Goal: Transaction & Acquisition: Subscribe to service/newsletter

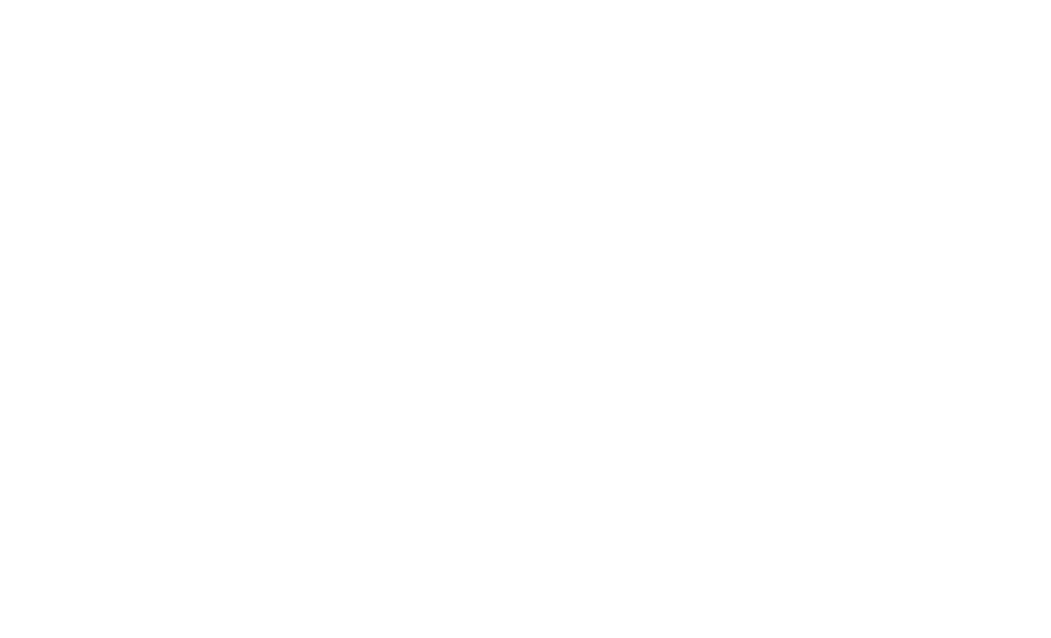
scroll to position [1, 0]
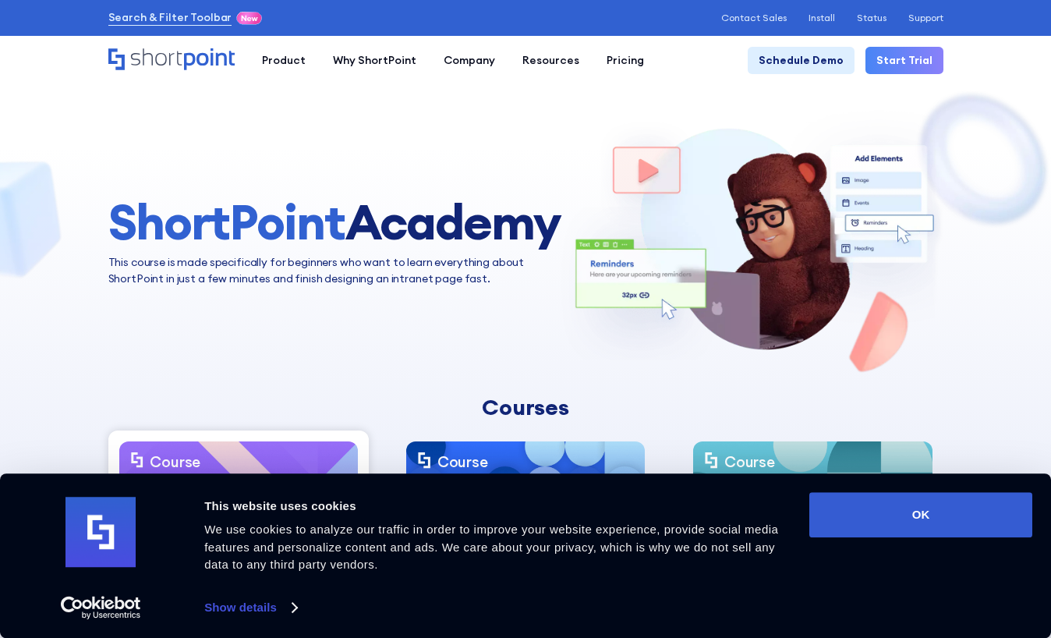
click at [894, 62] on link "Start Trial" at bounding box center [905, 60] width 78 height 27
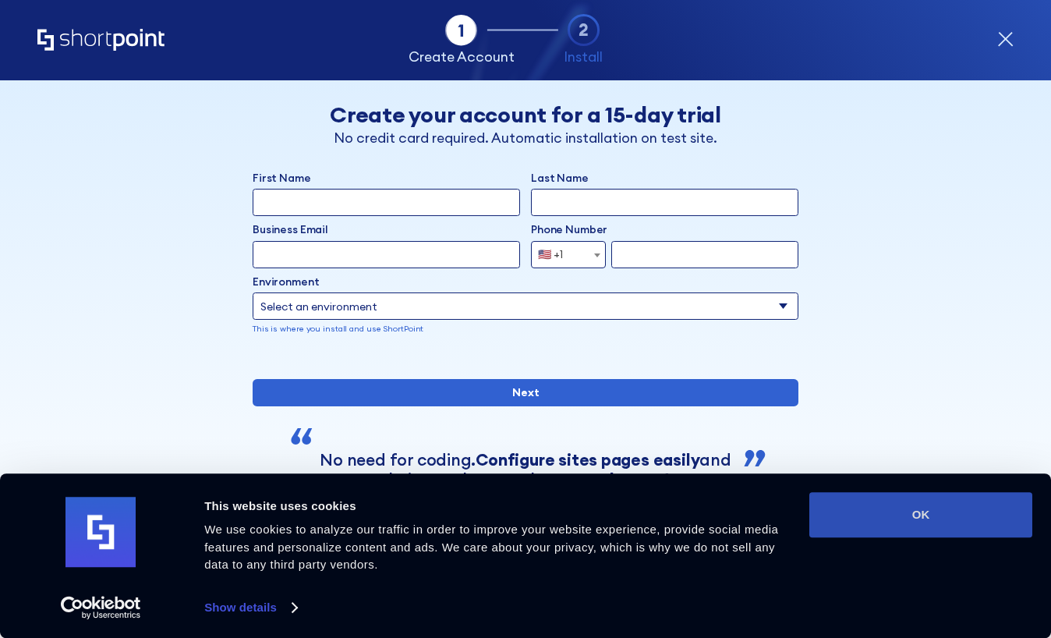
click at [900, 515] on button "OK" at bounding box center [920, 514] width 223 height 45
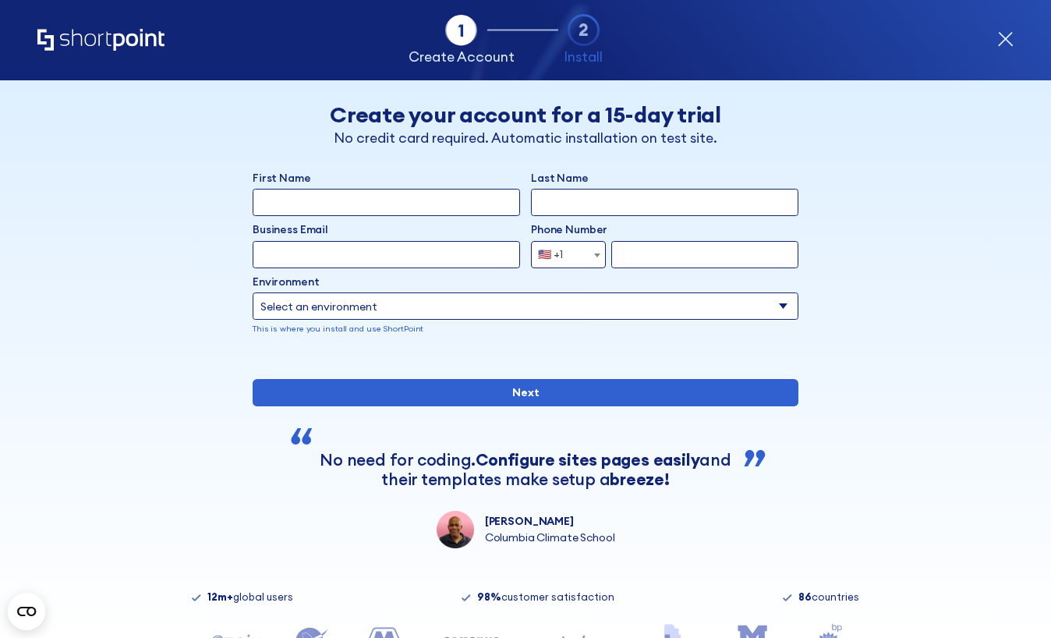
click at [284, 203] on input "First Name" at bounding box center [386, 202] width 267 height 27
type input "Oksana"
click at [547, 200] on input "Last Name" at bounding box center [664, 202] width 267 height 27
type input "Aloshyna"
click at [418, 250] on input "Business Email" at bounding box center [386, 254] width 267 height 27
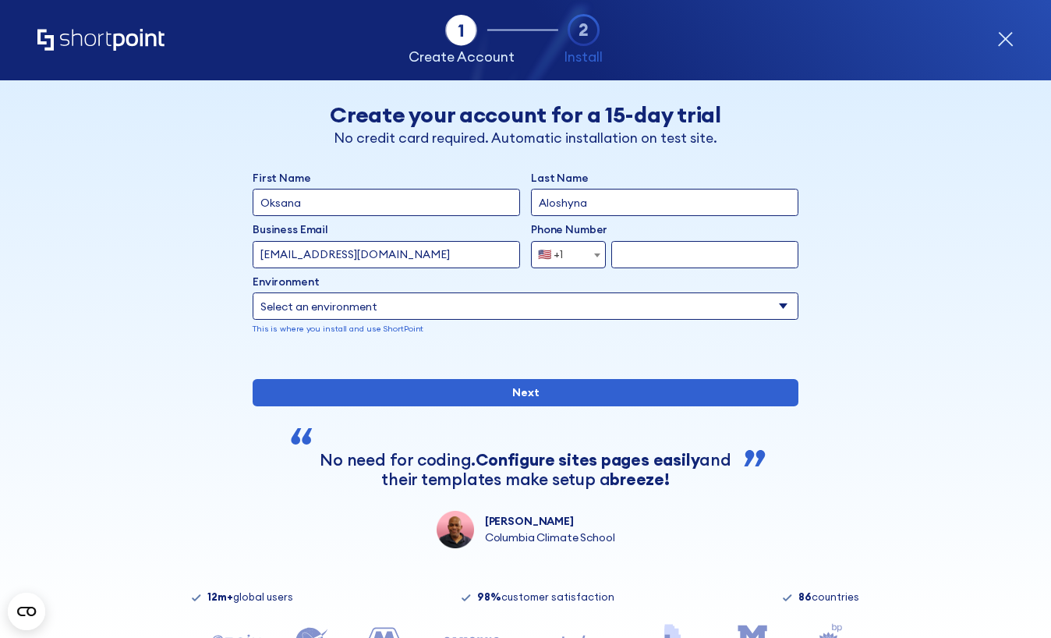
type input "oksana.aloshyna+5555@shortpoint.com"
click at [584, 257] on span "🇺🇸 +1" at bounding box center [568, 254] width 75 height 27
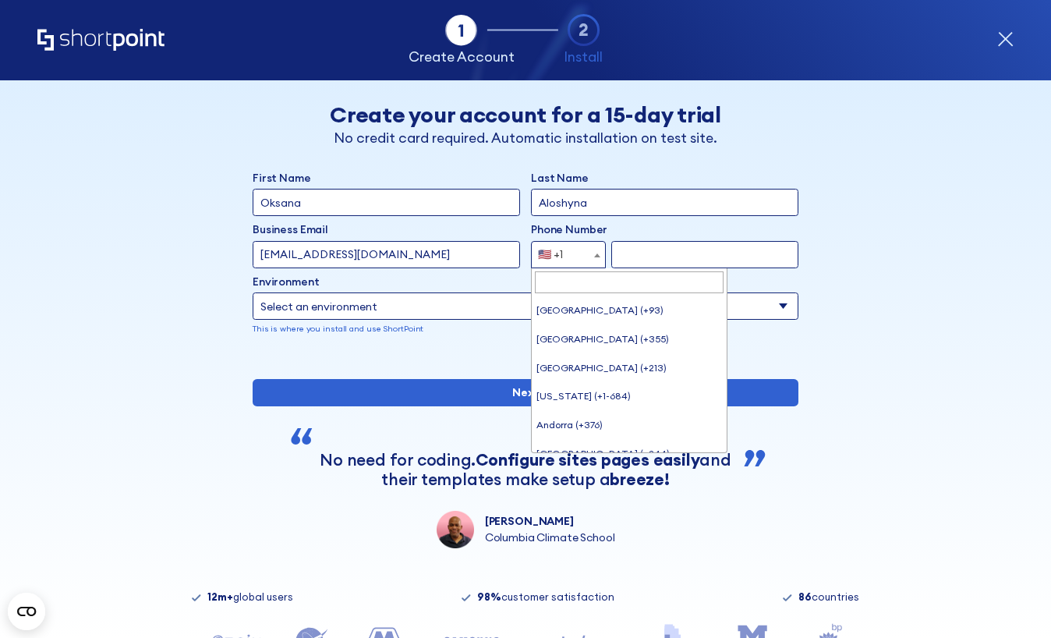
scroll to position [6343, 0]
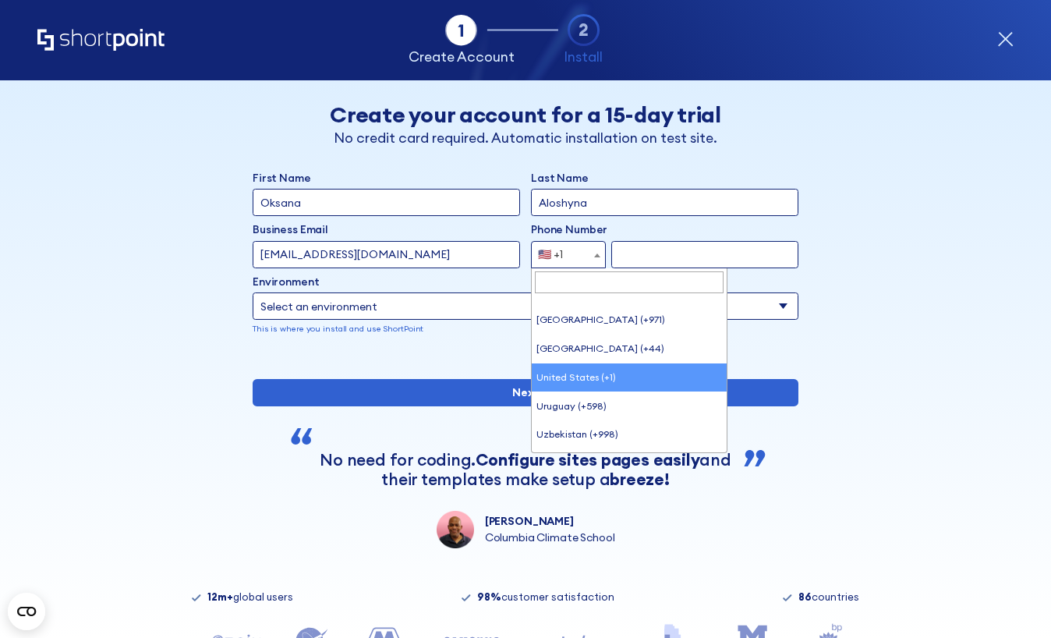
click at [590, 282] on input "Search" at bounding box center [629, 282] width 189 height 22
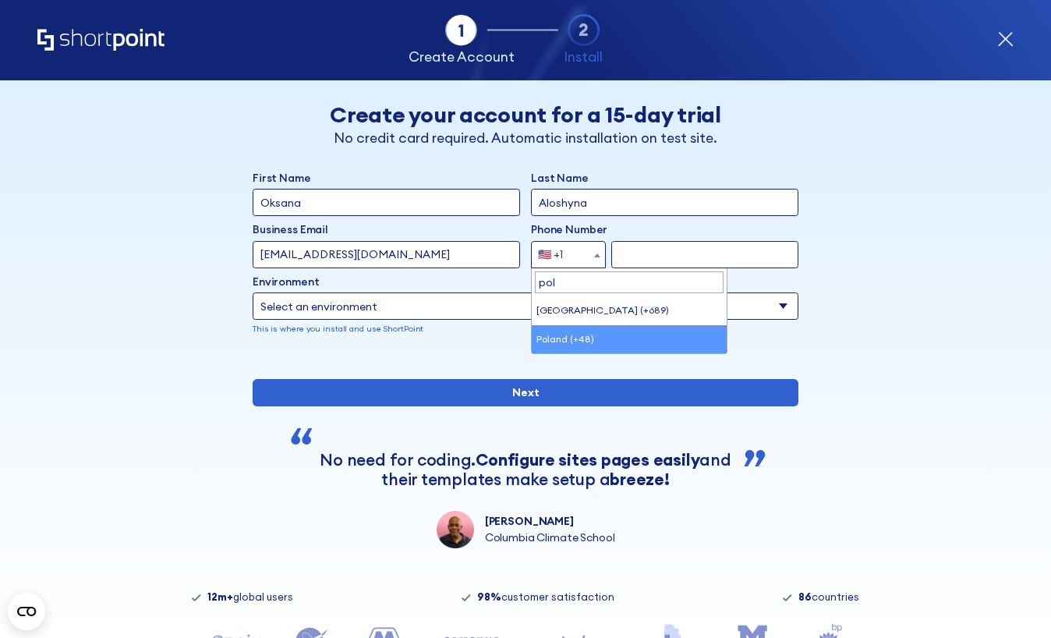
type input "pol"
select select "+48"
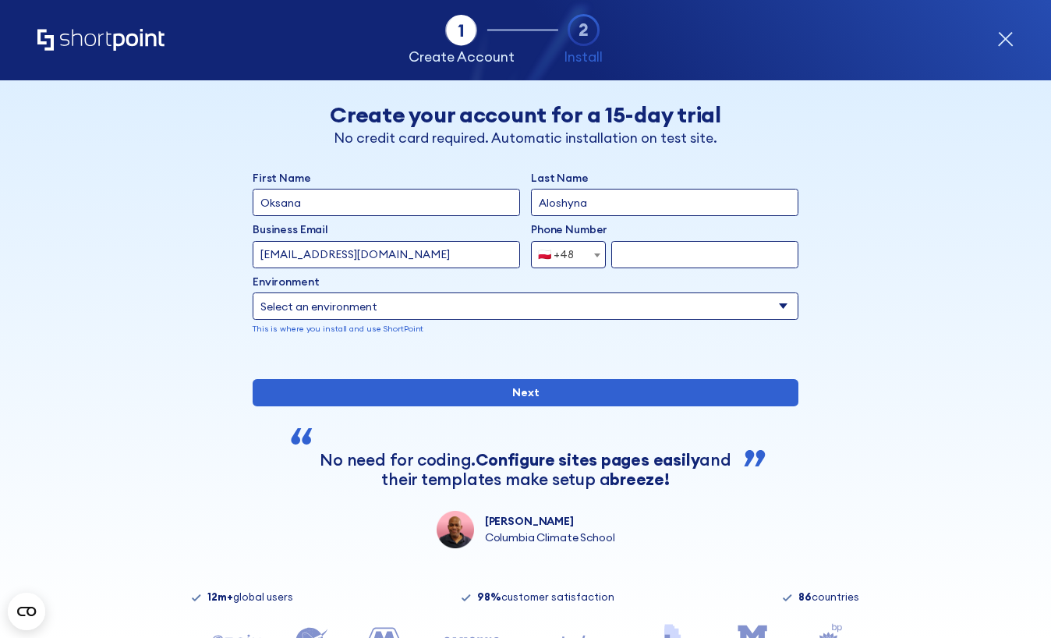
click at [644, 249] on input "form" at bounding box center [704, 254] width 187 height 27
type input "571080587"
click at [515, 324] on p "This is where you install and use ShortPoint" at bounding box center [526, 329] width 546 height 12
click at [515, 311] on select "Select an environment Microsoft 365 SharePoint Online SharePoint 2019 (On-Premi…" at bounding box center [526, 305] width 546 height 27
select select "SharePoint Online"
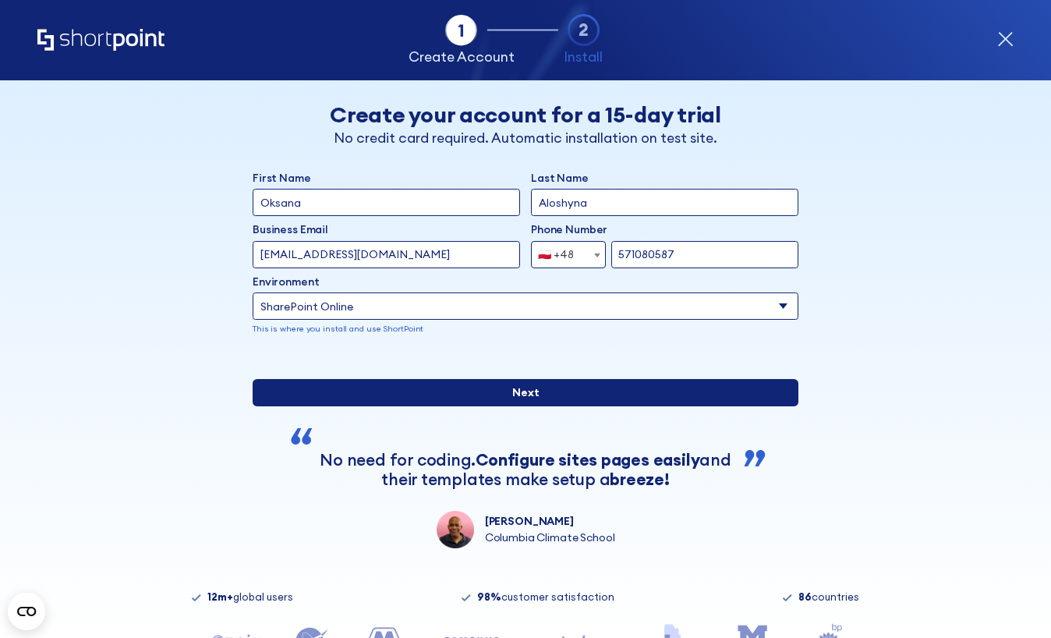
click at [363, 406] on input "Next" at bounding box center [526, 392] width 546 height 27
